Goal: Browse casually

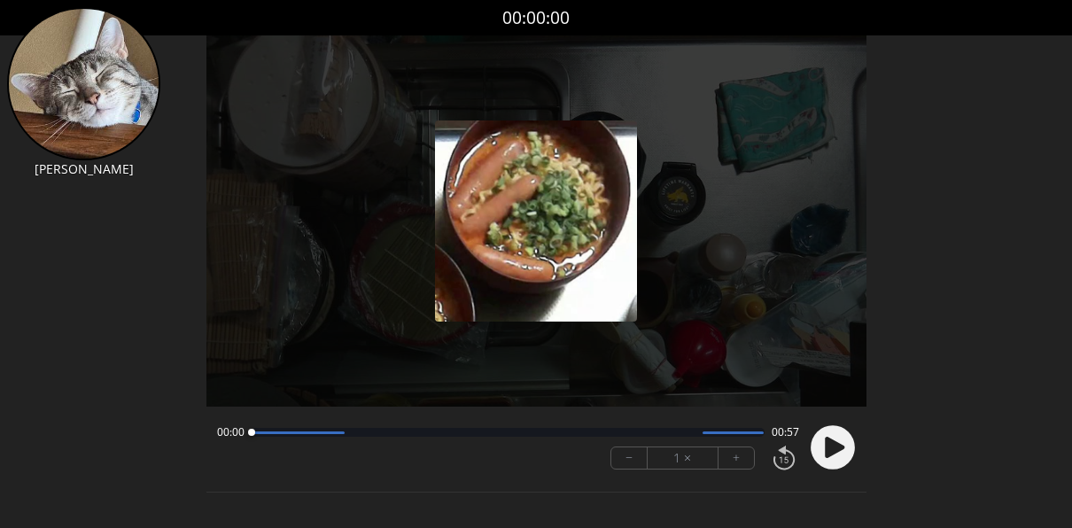
click at [836, 451] on icon at bounding box center [834, 447] width 19 height 21
click at [835, 450] on div at bounding box center [829, 447] width 53 height 60
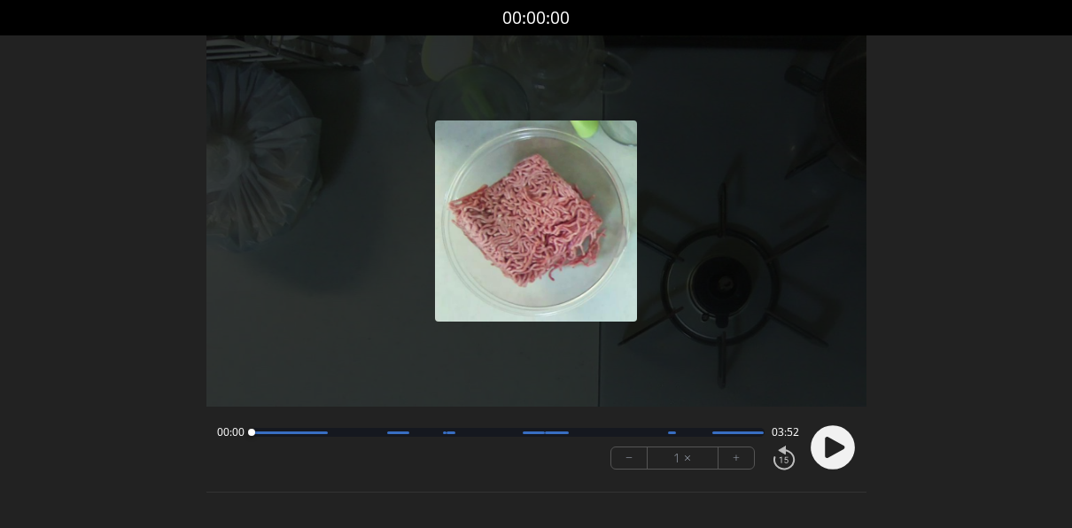
click at [837, 440] on circle at bounding box center [833, 447] width 44 height 44
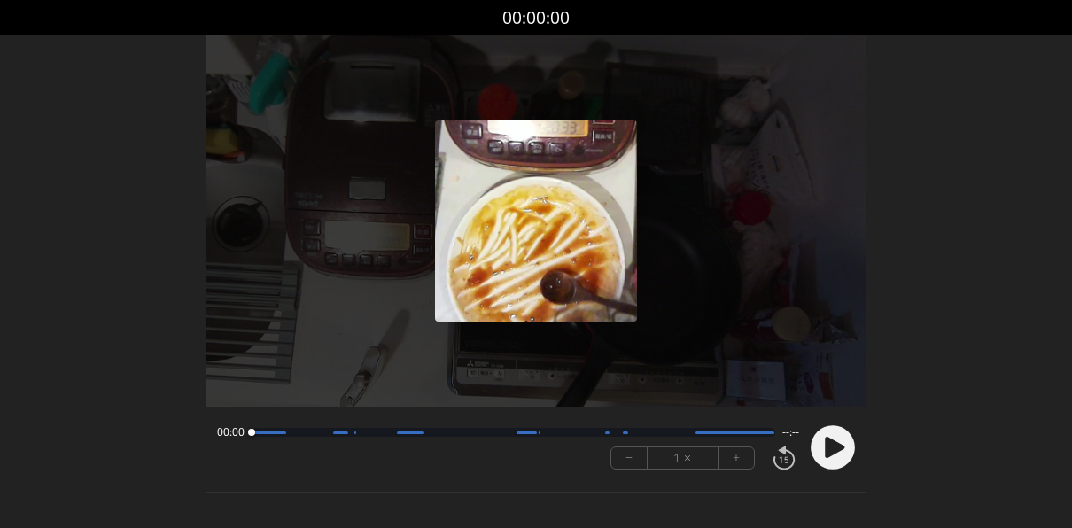
click at [846, 447] on circle at bounding box center [833, 447] width 44 height 44
